Goal: Complete application form

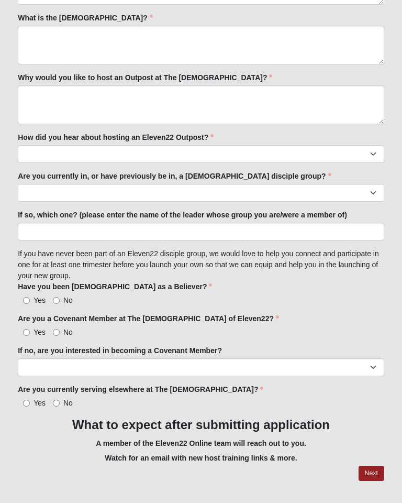
scroll to position [793, 0]
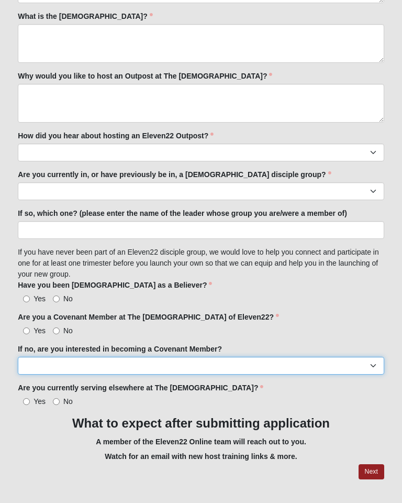
click at [252, 357] on select "Yes No" at bounding box center [201, 366] width 367 height 18
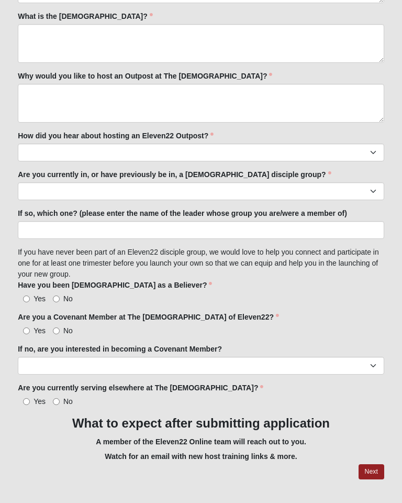
click at [214, 312] on label "Are you a Covenant Member at The [DEMOGRAPHIC_DATA] of Eleven22?" at bounding box center [148, 317] width 261 height 10
click at [203, 312] on label "Are you a Covenant Member at The [DEMOGRAPHIC_DATA] of Eleven22?" at bounding box center [148, 317] width 261 height 10
click at [168, 312] on div "Are you a Covenant Member at The [DEMOGRAPHIC_DATA] of Eleven22? Yes No Are you…" at bounding box center [201, 324] width 367 height 24
click at [136, 312] on div "Are you a Covenant Member at The [DEMOGRAPHIC_DATA] of Eleven22? Yes No Are you…" at bounding box center [201, 324] width 367 height 24
click at [112, 312] on div "Are you a Covenant Member at The [DEMOGRAPHIC_DATA] of Eleven22? Yes No Are you…" at bounding box center [201, 324] width 367 height 24
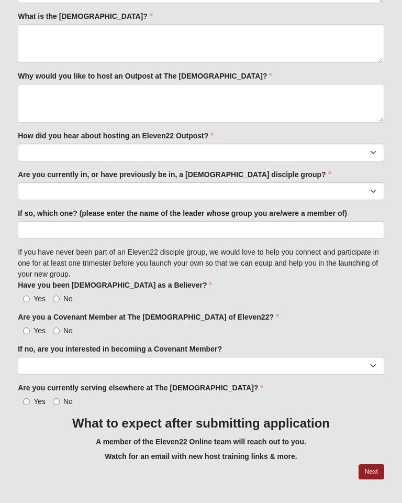
click at [64, 326] on span "No" at bounding box center [67, 330] width 9 height 8
click at [60, 327] on input "No" at bounding box center [56, 330] width 7 height 7
radio input "true"
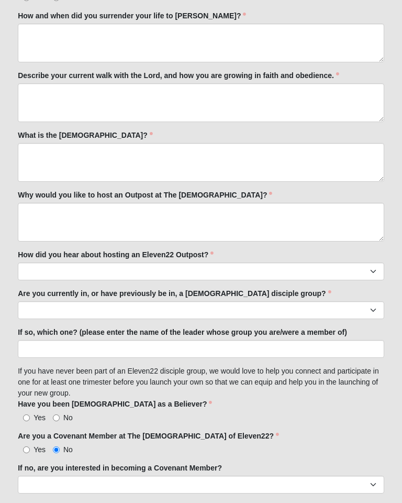
scroll to position [676, 0]
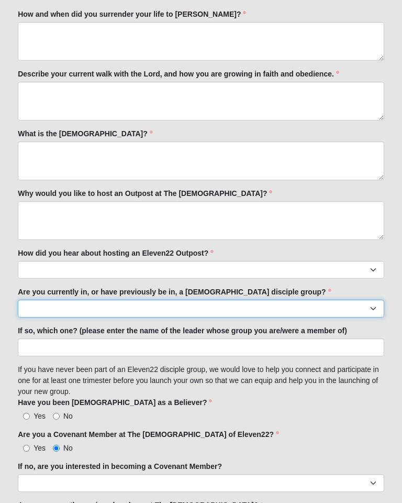
click at [210, 300] on select "Yes No" at bounding box center [201, 309] width 367 height 18
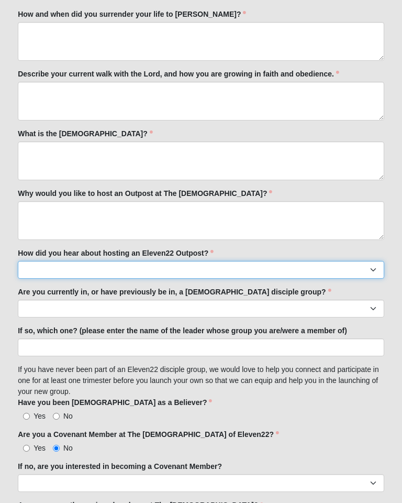
click at [213, 261] on select "Worship Guide [DEMOGRAPHIC_DATA]/In-service announcement Website Social Media E…" at bounding box center [201, 270] width 367 height 18
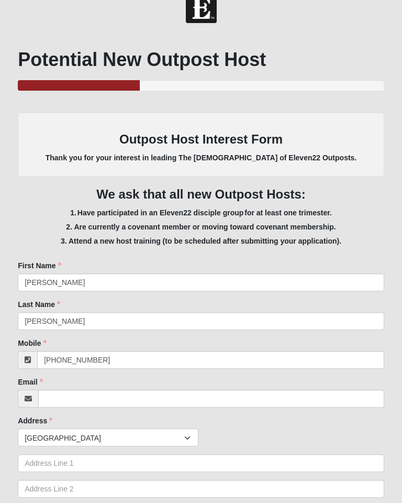
scroll to position [0, 0]
